Goal: Information Seeking & Learning: Compare options

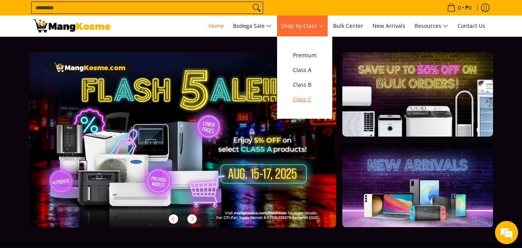
click at [309, 102] on span "Class C" at bounding box center [305, 100] width 24 height 10
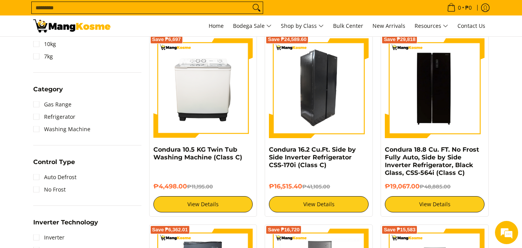
scroll to position [309, 0]
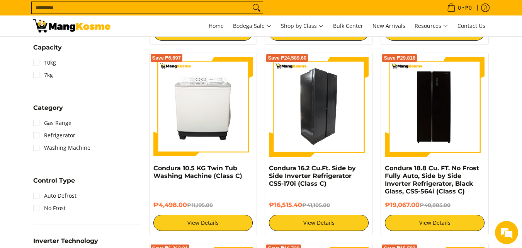
click at [334, 110] on img at bounding box center [319, 107] width 100 height 100
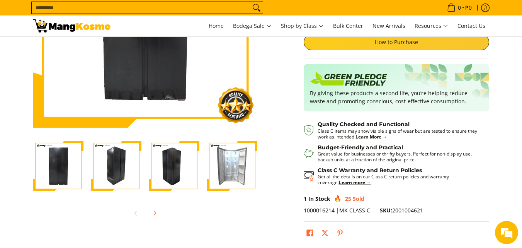
scroll to position [155, 0]
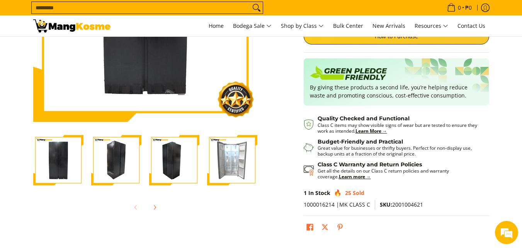
click at [178, 160] on img "Condura 16.2 Cu.Ft. Side by Side Inverter Refrigerator CSS-170i (Class C)-3" at bounding box center [174, 160] width 50 height 50
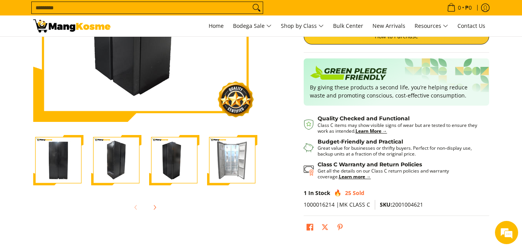
click at [229, 163] on img "Condura 16.2 Cu.Ft. Side by Side Inverter Refrigerator CSS-170i (Class C)-4" at bounding box center [232, 160] width 50 height 50
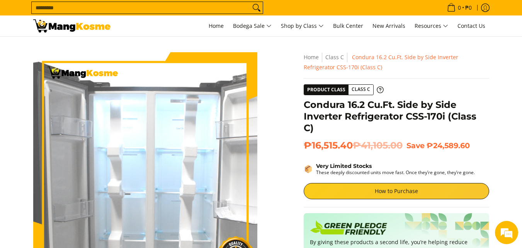
scroll to position [0, 0]
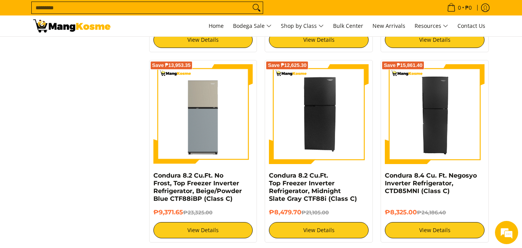
scroll to position [1082, 0]
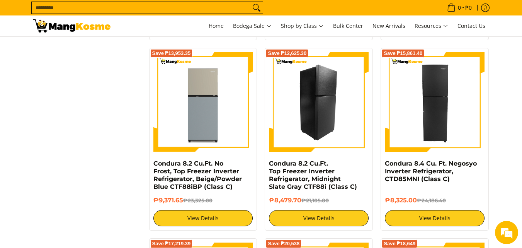
click at [331, 106] on img at bounding box center [319, 102] width 100 height 100
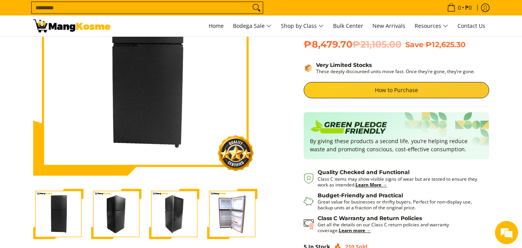
scroll to position [116, 0]
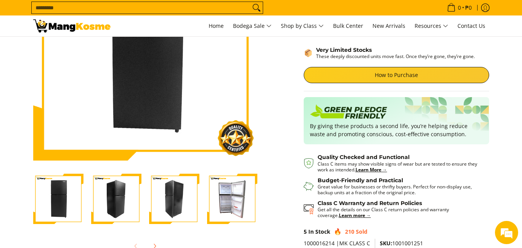
click at [233, 203] on img "Condura 8.2 Cu.Ft. Top Freezer Inverter Refrigerator, Midnight Slate Gray CTF88…" at bounding box center [232, 199] width 50 height 50
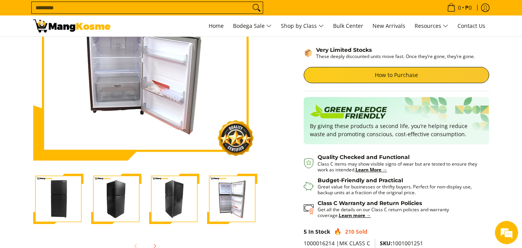
click at [168, 197] on img "Condura 8.2 Cu.Ft. Top Freezer Inverter Refrigerator, Midnight Slate Gray CTF88…" at bounding box center [174, 199] width 50 height 50
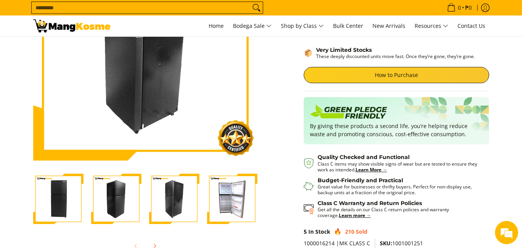
scroll to position [0, 0]
click at [135, 200] on img "Condura 8.2 Cu.Ft. Top Freezer Inverter Refrigerator, Midnight Slate Gray CTF88…" at bounding box center [116, 199] width 50 height 50
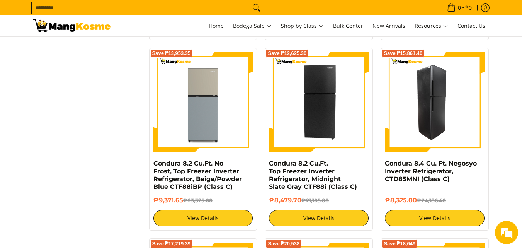
click at [449, 123] on img at bounding box center [435, 102] width 100 height 100
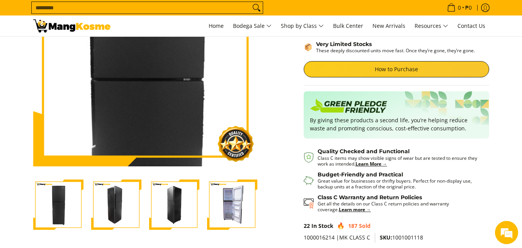
scroll to position [116, 0]
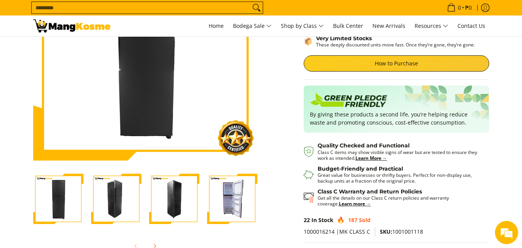
click at [223, 193] on img "Condura 8.4 Cu. Ft. Negosyo Inverter Refrigerator, CTD85MNI (Class C)-4" at bounding box center [232, 199] width 50 height 50
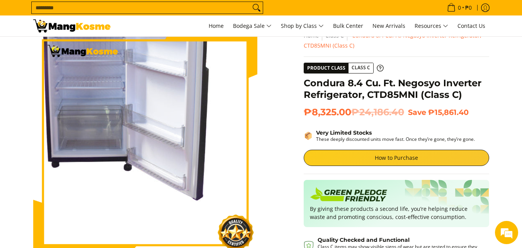
scroll to position [0, 0]
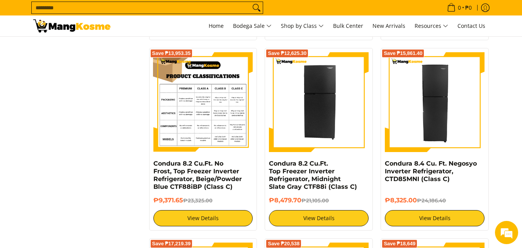
click at [204, 96] on img at bounding box center [203, 102] width 100 height 100
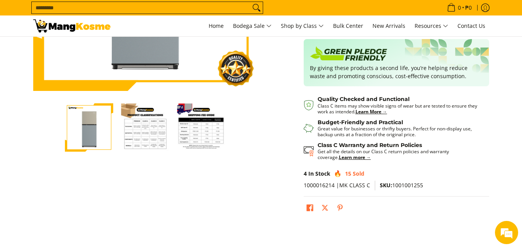
scroll to position [193, 0]
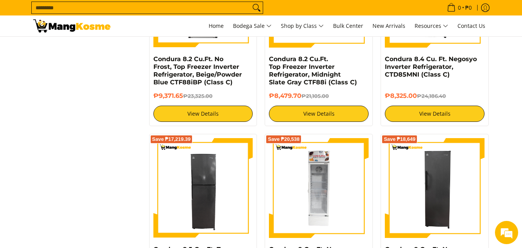
scroll to position [1237, 0]
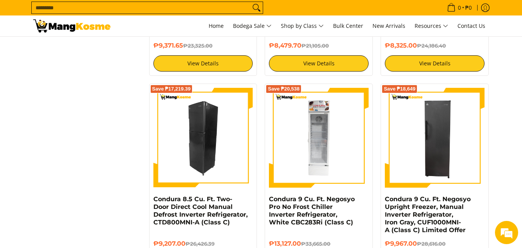
click at [210, 123] on img at bounding box center [203, 138] width 100 height 100
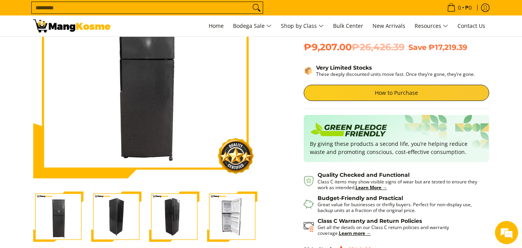
scroll to position [155, 0]
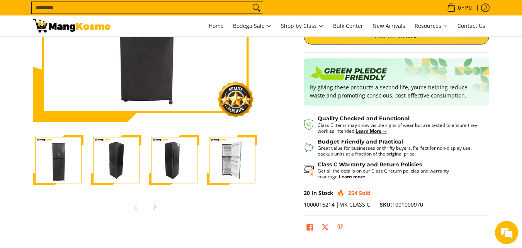
click at [237, 157] on img "Condura 8.5 Cu. Ft. Two-Door Direct Cool Manual Defrost Inverter Refrigerator, …" at bounding box center [232, 160] width 50 height 50
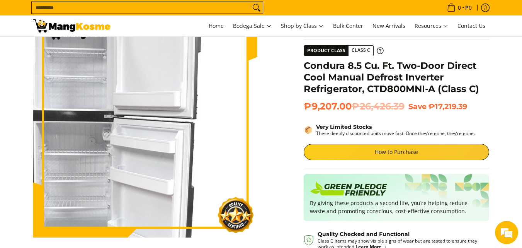
scroll to position [39, 0]
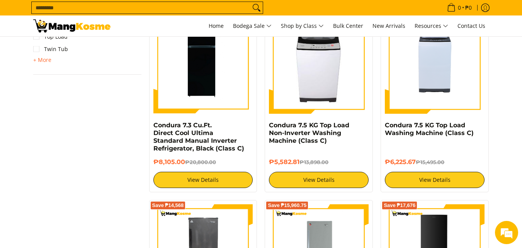
scroll to position [734, 0]
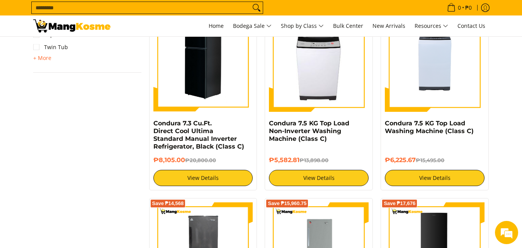
click at [206, 89] on img at bounding box center [203, 62] width 100 height 100
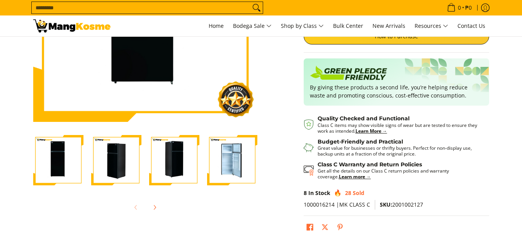
click at [236, 159] on img "condura-direct-cool-7.3-cubic-feet-2-door-manual-inverter-refrigerator-black-fu…" at bounding box center [232, 160] width 50 height 50
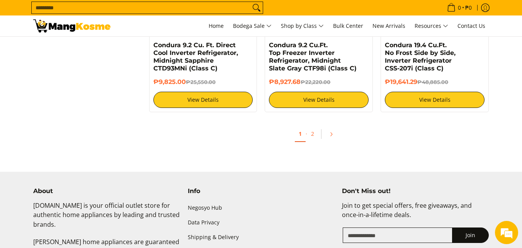
scroll to position [1662, 0]
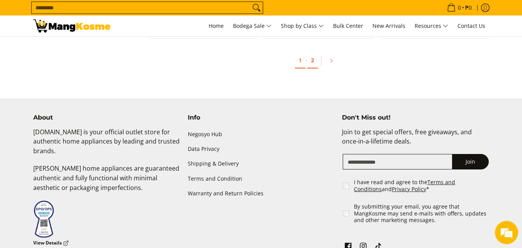
click at [314, 53] on link "2" at bounding box center [312, 61] width 11 height 16
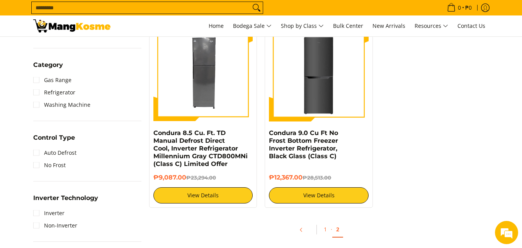
scroll to position [309, 0]
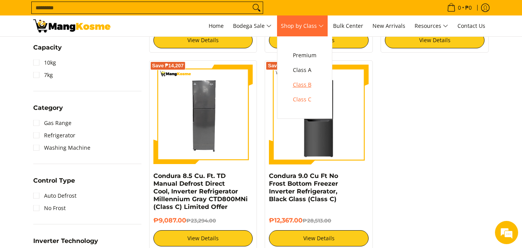
click at [313, 86] on span "Class B" at bounding box center [305, 85] width 24 height 10
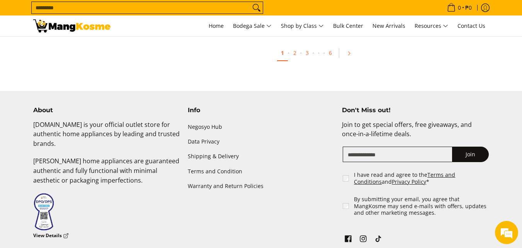
scroll to position [1648, 0]
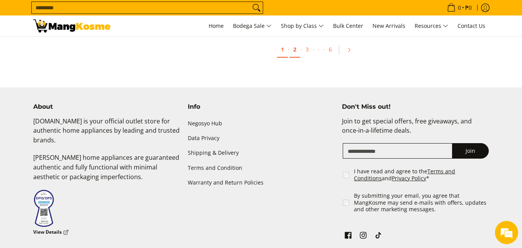
click at [293, 49] on link "2" at bounding box center [294, 50] width 11 height 16
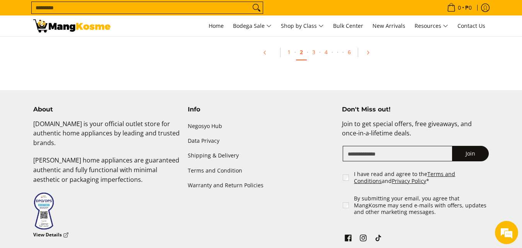
scroll to position [1774, 0]
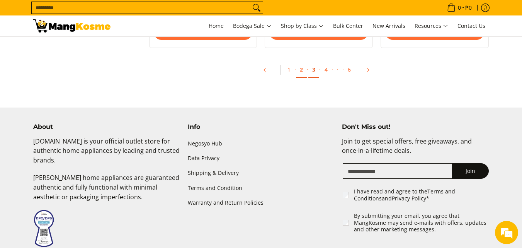
click at [315, 73] on link "3" at bounding box center [313, 70] width 11 height 16
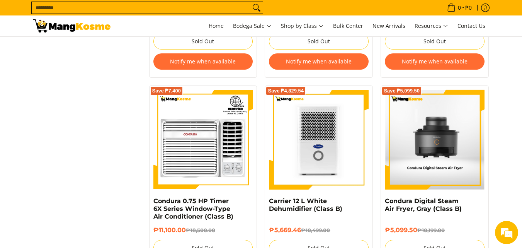
scroll to position [1198, 0]
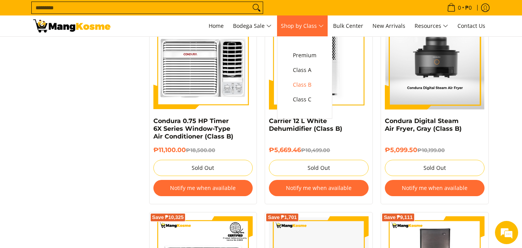
click at [328, 22] on link "Shop by Class" at bounding box center [302, 25] width 51 height 21
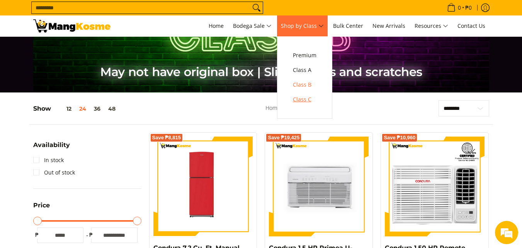
click at [308, 103] on span "Class C" at bounding box center [305, 100] width 24 height 10
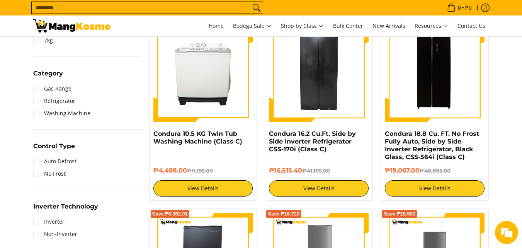
scroll to position [348, 0]
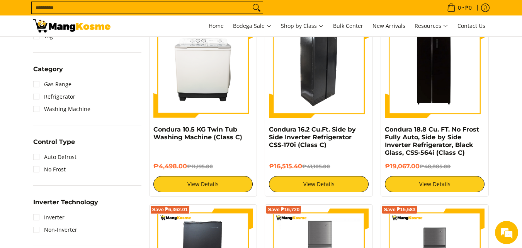
click at [326, 87] on img at bounding box center [319, 68] width 100 height 100
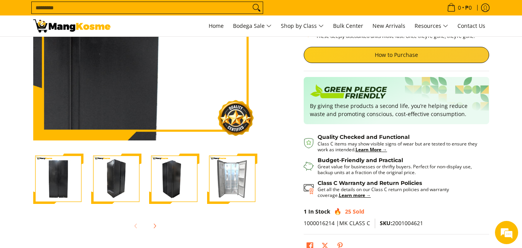
scroll to position [155, 0]
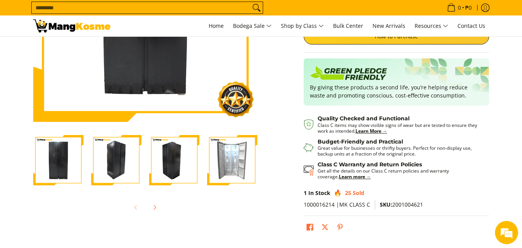
click at [233, 156] on img "Condura 16.2 Cu.Ft. Side by Side Inverter Refrigerator CSS-170i (Class C)-4" at bounding box center [232, 160] width 50 height 50
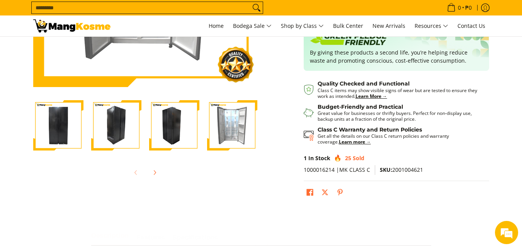
scroll to position [232, 0]
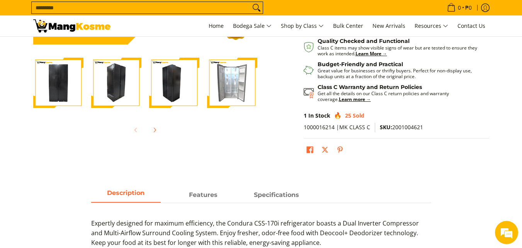
click at [183, 97] on img "Condura 16.2 Cu.Ft. Side by Side Inverter Refrigerator CSS-170i (Class C)-3" at bounding box center [174, 83] width 50 height 50
click at [121, 89] on img "Condura 16.2 Cu.Ft. Side by Side Inverter Refrigerator CSS-170i (Class C)-2" at bounding box center [116, 83] width 50 height 50
click at [159, 130] on span "Next" at bounding box center [154, 129] width 9 height 9
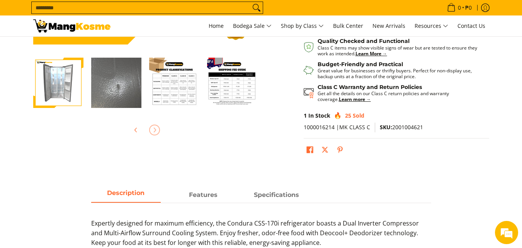
click at [128, 89] on img "Condura 16.2 Cu.Ft. Side by Side Inverter Refrigerator CSS-170i (Class C)-5" at bounding box center [116, 83] width 50 height 50
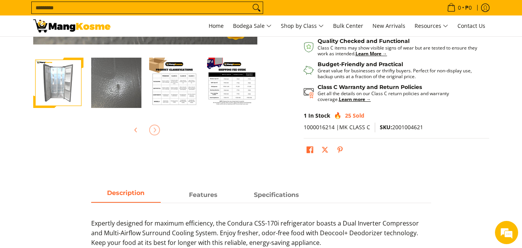
click at [178, 87] on img "Condura 16.2 Cu.Ft. Side by Side Inverter Refrigerator CSS-170i (Class C)-6" at bounding box center [174, 83] width 50 height 50
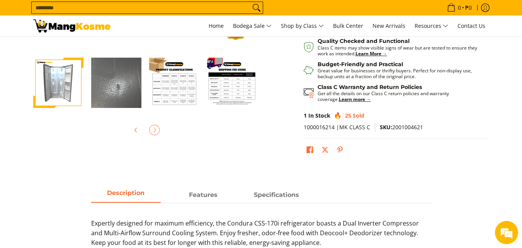
click at [179, 91] on img "Condura 16.2 Cu.Ft. Side by Side Inverter Refrigerator CSS-170i (Class C)-6" at bounding box center [174, 83] width 50 height 50
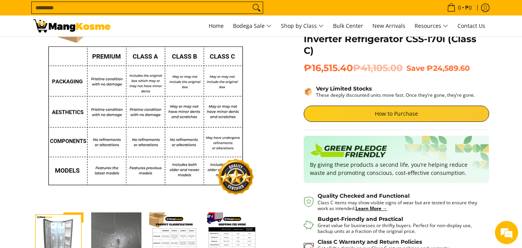
scroll to position [39, 0]
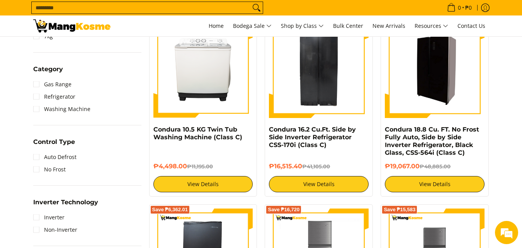
click at [416, 87] on img at bounding box center [435, 68] width 100 height 100
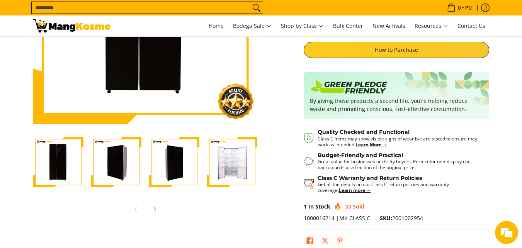
scroll to position [155, 0]
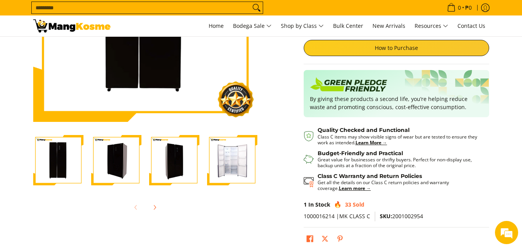
click at [228, 165] on img "Condura 18.8 Cu. FT. No Frost Fully Auto, Side by Side Inverter Refrigerator, B…" at bounding box center [232, 160] width 50 height 50
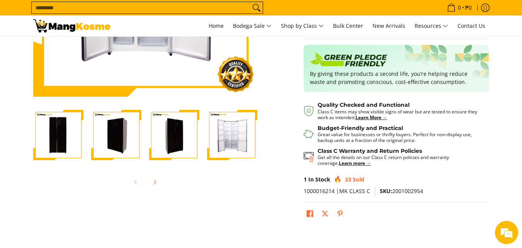
scroll to position [193, 0]
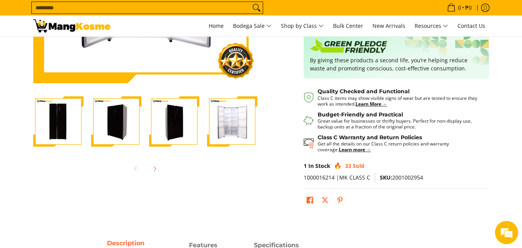
click at [177, 114] on img "Condura 18.8 Cu. FT. No Frost Fully Auto, Side by Side Inverter Refrigerator, B…" at bounding box center [174, 121] width 50 height 50
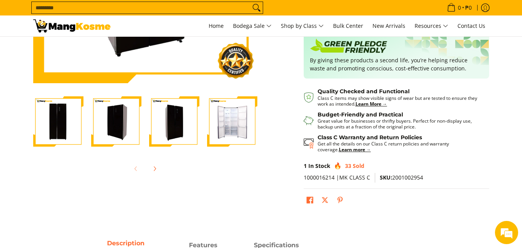
click at [118, 130] on img "Condura 18.8 Cu. FT. No Frost Fully Auto, Side by Side Inverter Refrigerator, B…" at bounding box center [116, 121] width 50 height 50
click at [152, 171] on icon "Next" at bounding box center [154, 168] width 6 height 6
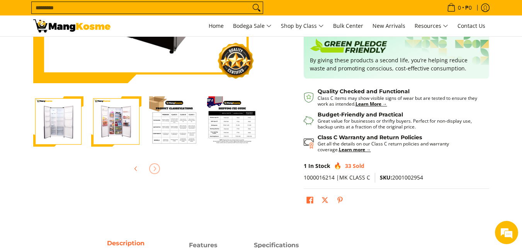
click at [123, 126] on img "Condura 18.8 Cu. FT. No Frost Fully Auto, Side by Side Inverter Refrigerator, B…" at bounding box center [116, 121] width 50 height 50
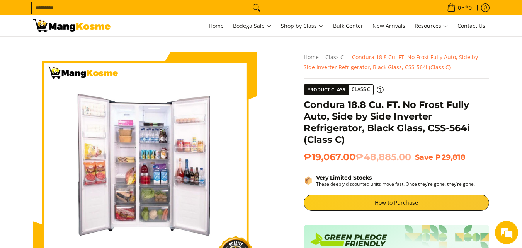
scroll to position [116, 0]
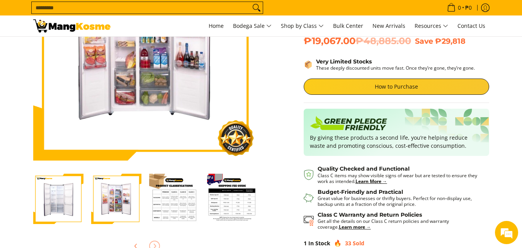
click at [118, 204] on img "Condura 18.8 Cu. FT. No Frost Fully Auto, Side by Side Inverter Refrigerator, B…" at bounding box center [116, 199] width 50 height 50
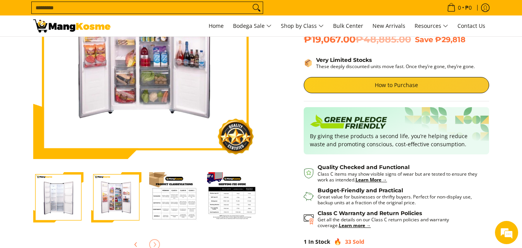
scroll to position [193, 0]
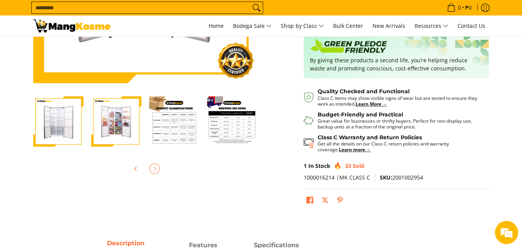
click at [176, 121] on img "Condura 18.8 Cu. FT. No Frost Fully Auto, Side by Side Inverter Refrigerator, B…" at bounding box center [174, 121] width 50 height 50
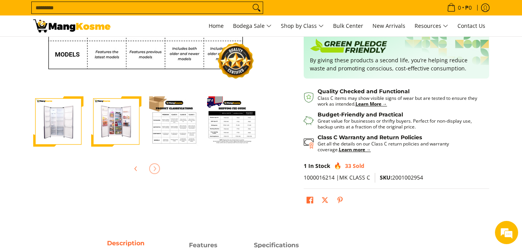
click at [124, 123] on img "Condura 18.8 Cu. FT. No Frost Fully Auto, Side by Side Inverter Refrigerator, B…" at bounding box center [116, 121] width 50 height 50
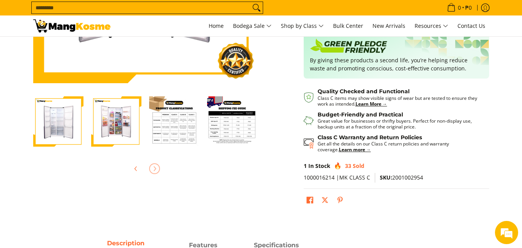
click at [64, 122] on img "Condura 18.8 Cu. FT. No Frost Fully Auto, Side by Side Inverter Refrigerator, B…" at bounding box center [58, 121] width 50 height 50
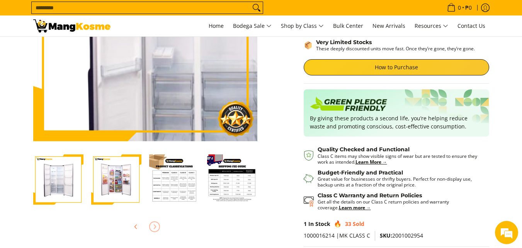
scroll to position [39, 0]
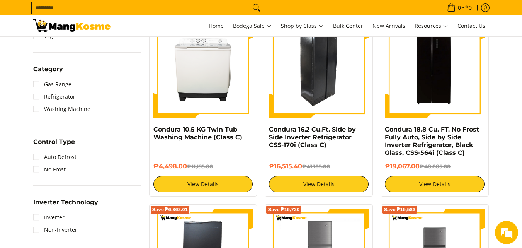
click at [326, 66] on img at bounding box center [319, 68] width 100 height 100
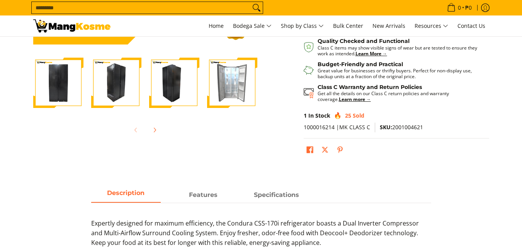
scroll to position [232, 0]
click at [150, 130] on button "Next" at bounding box center [154, 129] width 17 height 17
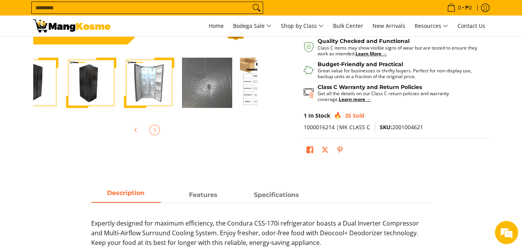
scroll to position [0, 174]
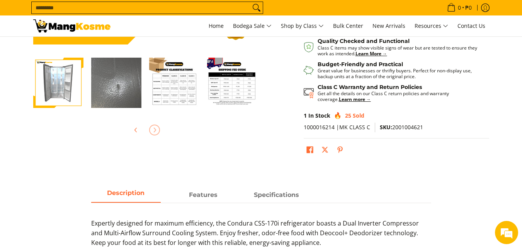
click at [130, 98] on img "Condura 16.2 Cu.Ft. Side by Side Inverter Refrigerator CSS-170i (Class C)-5" at bounding box center [116, 83] width 50 height 50
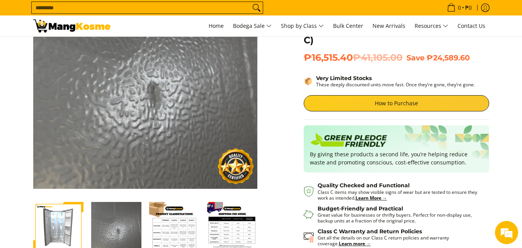
scroll to position [77, 0]
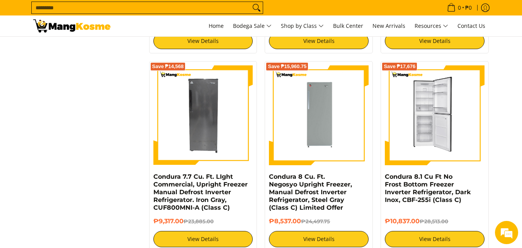
scroll to position [889, 0]
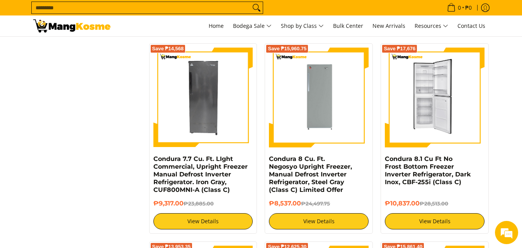
click at [436, 118] on img at bounding box center [435, 98] width 100 height 100
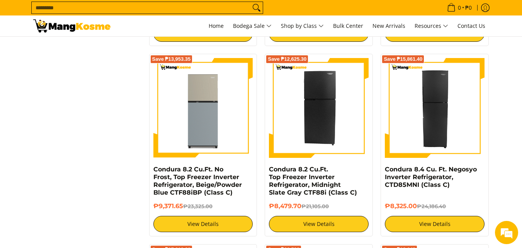
scroll to position [1082, 0]
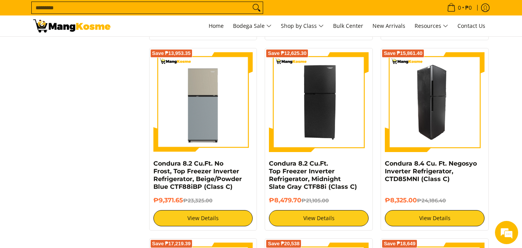
click at [440, 121] on img at bounding box center [435, 102] width 100 height 100
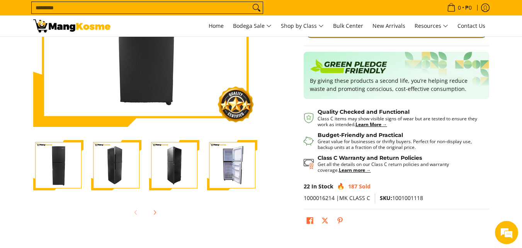
scroll to position [155, 0]
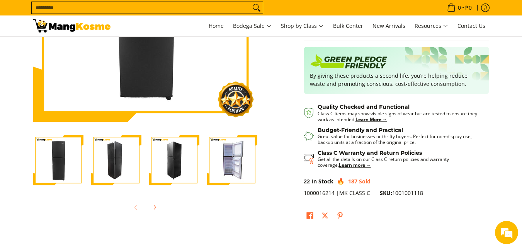
click at [225, 159] on img "Condura 8.4 Cu. Ft. Negosyo Inverter Refrigerator, CTD85MNI (Class C)-4" at bounding box center [232, 160] width 50 height 50
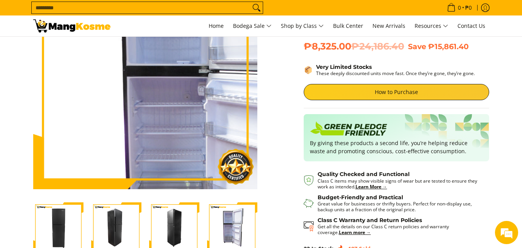
scroll to position [39, 0]
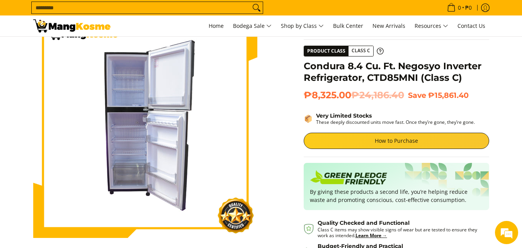
click at [0, 79] on section "Skip to Main Content Enable zoom Disable zoom Enable zoom Disable zoom Enable z…" at bounding box center [261, 177] width 522 height 359
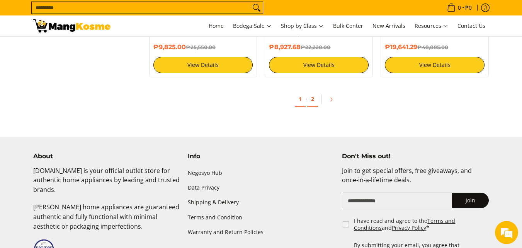
click at [313, 95] on link "2" at bounding box center [312, 99] width 11 height 16
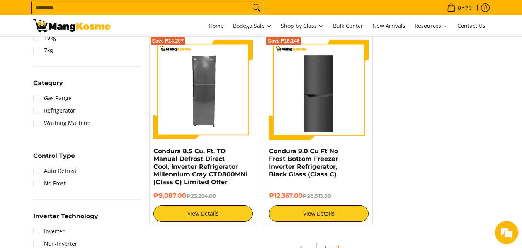
scroll to position [348, 0]
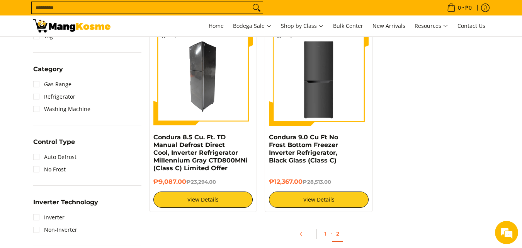
click at [217, 78] on img at bounding box center [203, 76] width 100 height 100
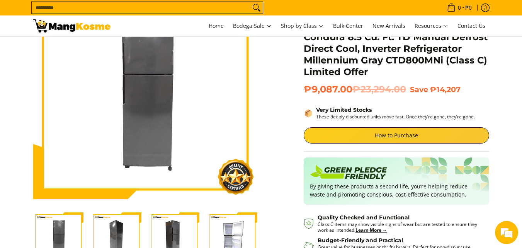
click at [243, 229] on img "Condura 8.5 Cu. Ft. TD Manual Defrost Direct Cool, Inverter Refrigerator Millen…" at bounding box center [232, 237] width 50 height 50
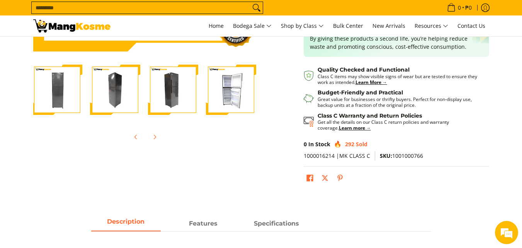
scroll to position [193, 0]
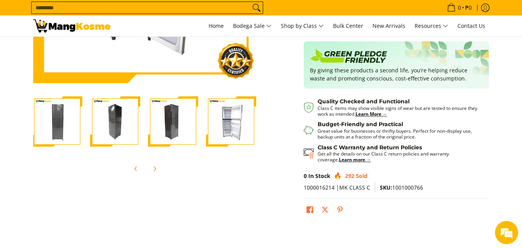
click at [111, 116] on img "Condura 8.5 Cu. Ft. TD Manual Defrost Direct Cool, Inverter Refrigerator Millen…" at bounding box center [115, 121] width 50 height 50
click at [166, 124] on img "Condura 8.5 Cu. Ft. TD Manual Defrost Direct Cool, Inverter Refrigerator Millen…" at bounding box center [173, 121] width 50 height 50
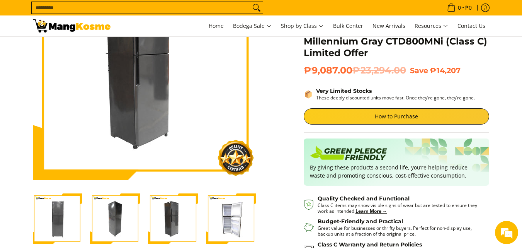
scroll to position [77, 0]
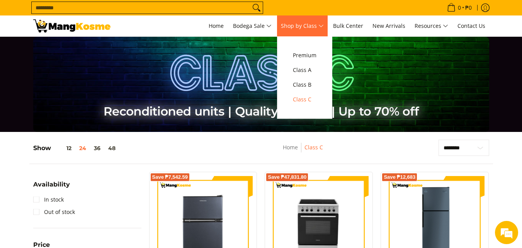
click at [316, 28] on span "Shop by Class" at bounding box center [302, 26] width 43 height 10
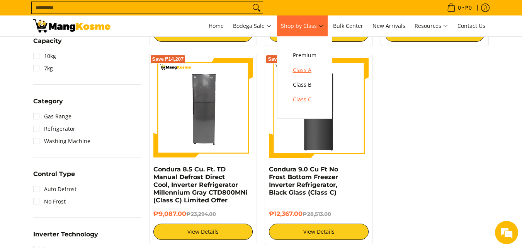
scroll to position [316, 0]
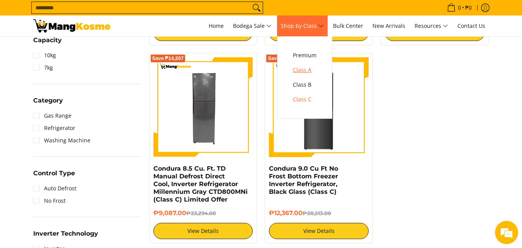
click at [313, 69] on span "Class A" at bounding box center [305, 70] width 24 height 10
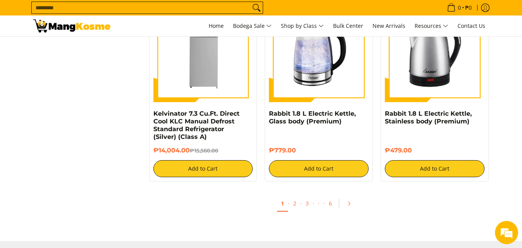
scroll to position [1700, 0]
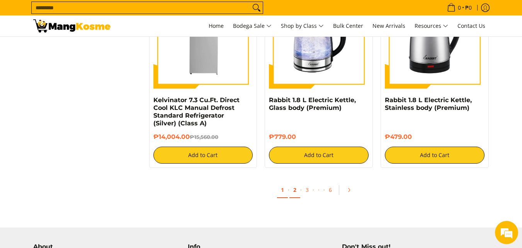
click at [298, 184] on link "2" at bounding box center [294, 190] width 11 height 16
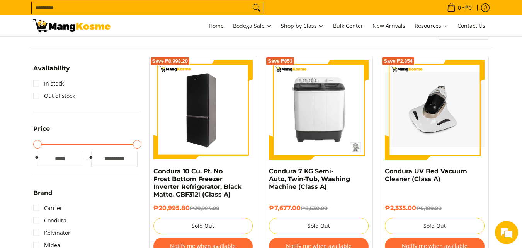
click at [224, 116] on img at bounding box center [203, 110] width 100 height 100
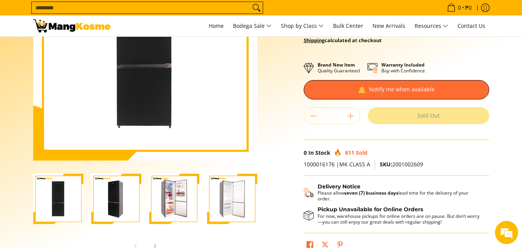
click at [169, 203] on img "Condura 10 Cu. Ft. No Frost Bottom Freezer Inverter Refrigerator, Black Matte, …" at bounding box center [174, 199] width 50 height 50
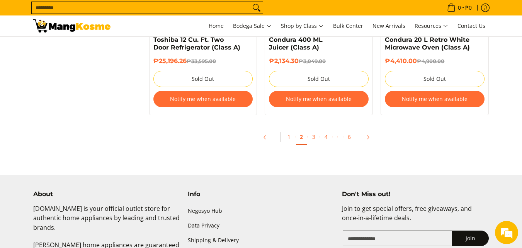
scroll to position [1700, 0]
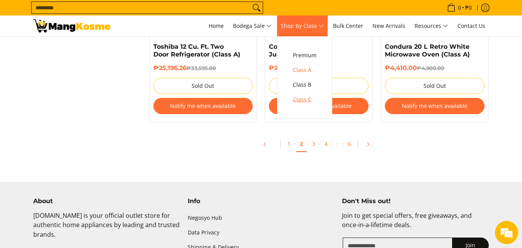
click at [313, 97] on span "Class C" at bounding box center [305, 100] width 24 height 10
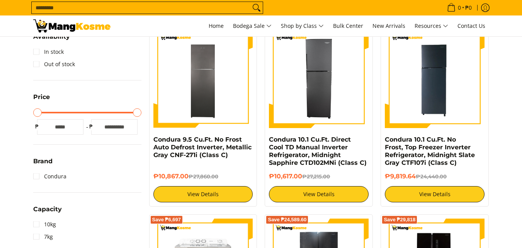
scroll to position [193, 0]
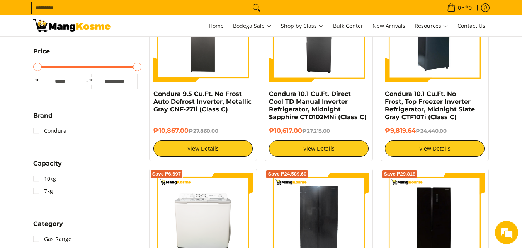
click at [447, 68] on img at bounding box center [435, 33] width 100 height 100
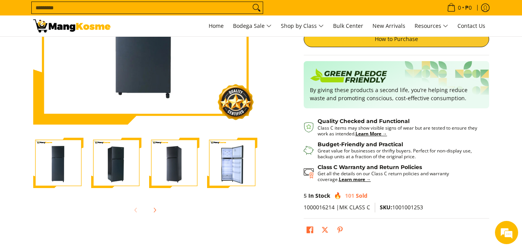
scroll to position [155, 0]
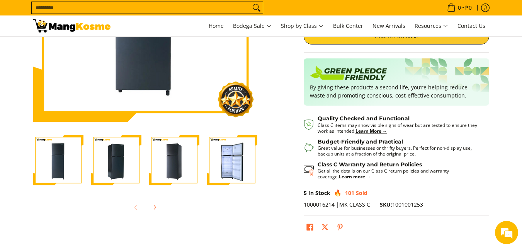
click at [241, 165] on img "Condura 10.1 Cu.Ft. No Frost, Top Freezer Inverter Refrigerator, Midnight Slate…" at bounding box center [232, 160] width 50 height 50
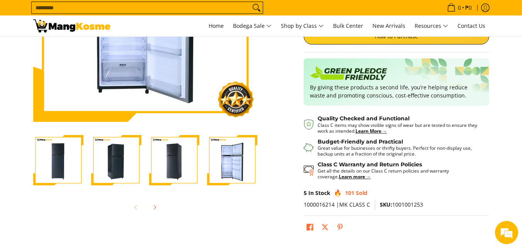
click at [242, 160] on img "Condura 10.1 Cu.Ft. No Frost, Top Freezer Inverter Refrigerator, Midnight Slate…" at bounding box center [232, 160] width 50 height 50
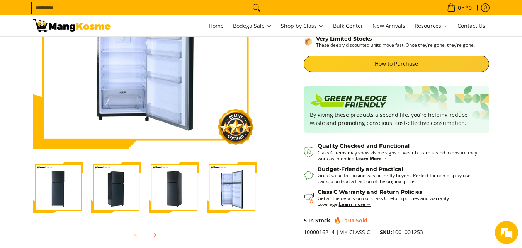
scroll to position [193, 0]
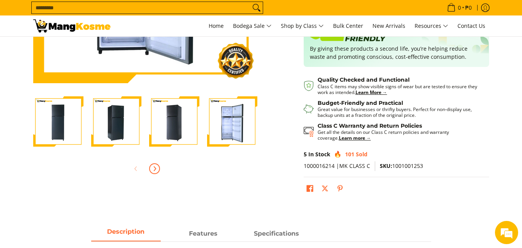
click at [152, 169] on icon "Next" at bounding box center [154, 168] width 6 height 6
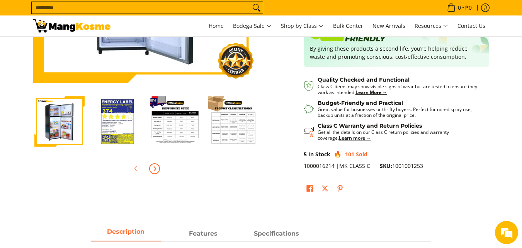
scroll to position [0, 232]
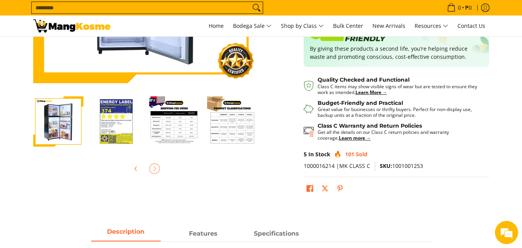
click at [59, 124] on img "Condura 10.1 Cu.Ft. No Frost, Top Freezer Inverter Refrigerator, Midnight Slate…" at bounding box center [58, 121] width 50 height 50
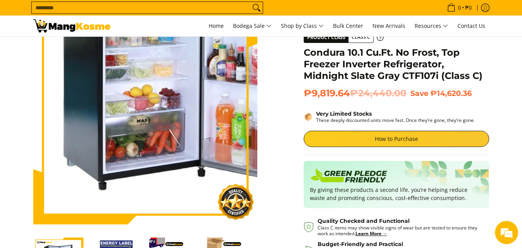
scroll to position [39, 0]
